Goal: Task Accomplishment & Management: Complete application form

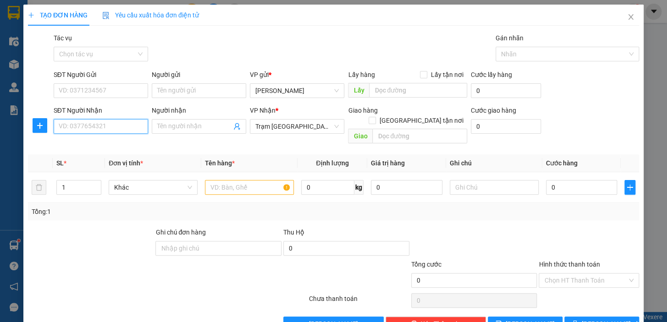
click at [85, 125] on input "SĐT Người Nhận" at bounding box center [101, 126] width 94 height 15
type input "0917452759"
click at [82, 92] on input "SĐT Người Gửi" at bounding box center [101, 90] width 94 height 15
type input "0911415938"
click at [233, 180] on input "text" at bounding box center [249, 187] width 89 height 15
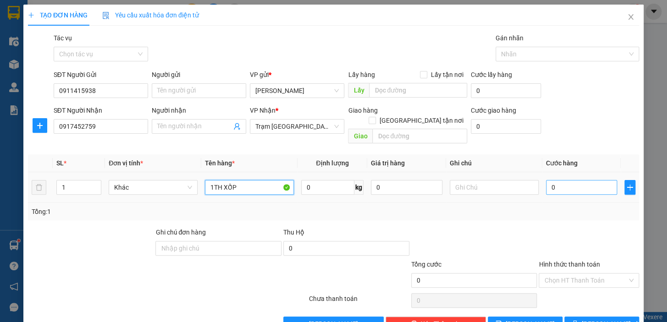
type input "1TH XỐP"
click at [578, 180] on input "0" at bounding box center [582, 187] width 72 height 15
type input "4"
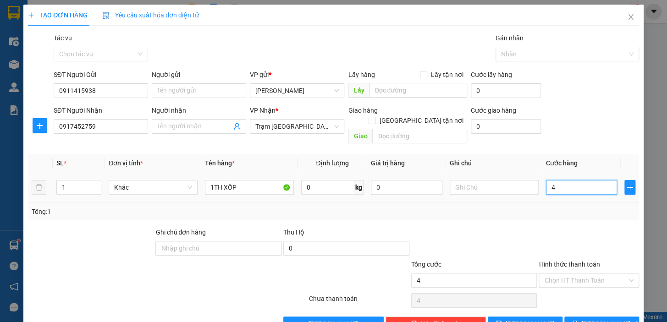
type input "40"
type input "40.000"
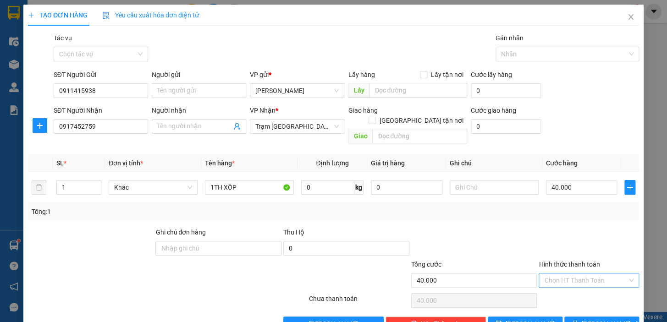
click at [587, 274] on input "Hình thức thanh toán" at bounding box center [586, 281] width 83 height 14
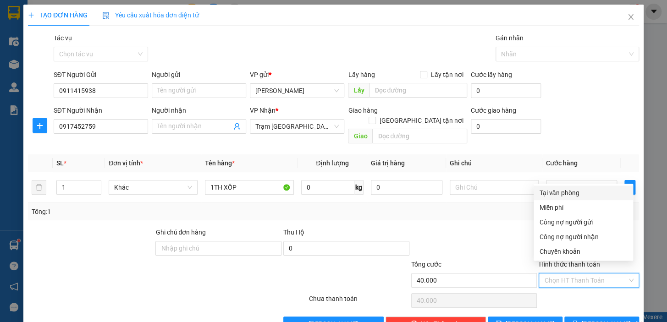
click at [566, 189] on div "Tại văn phòng" at bounding box center [583, 193] width 89 height 10
type input "0"
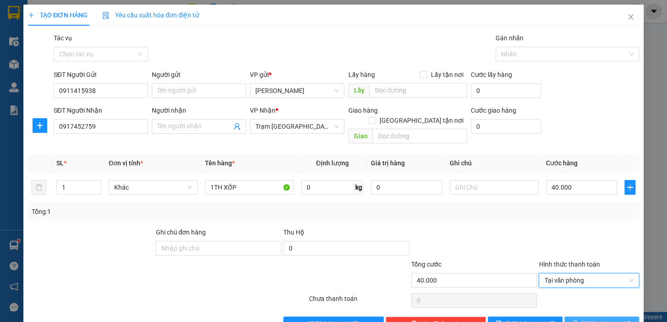
click at [588, 319] on span "[PERSON_NAME] và In" at bounding box center [614, 324] width 64 height 10
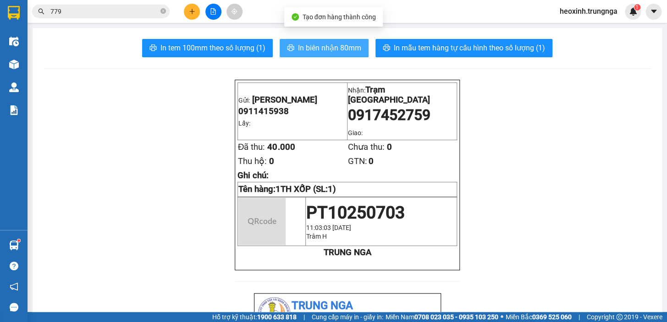
click at [323, 49] on span "In biên nhận 80mm" at bounding box center [329, 47] width 63 height 11
